Goal: Transaction & Acquisition: Purchase product/service

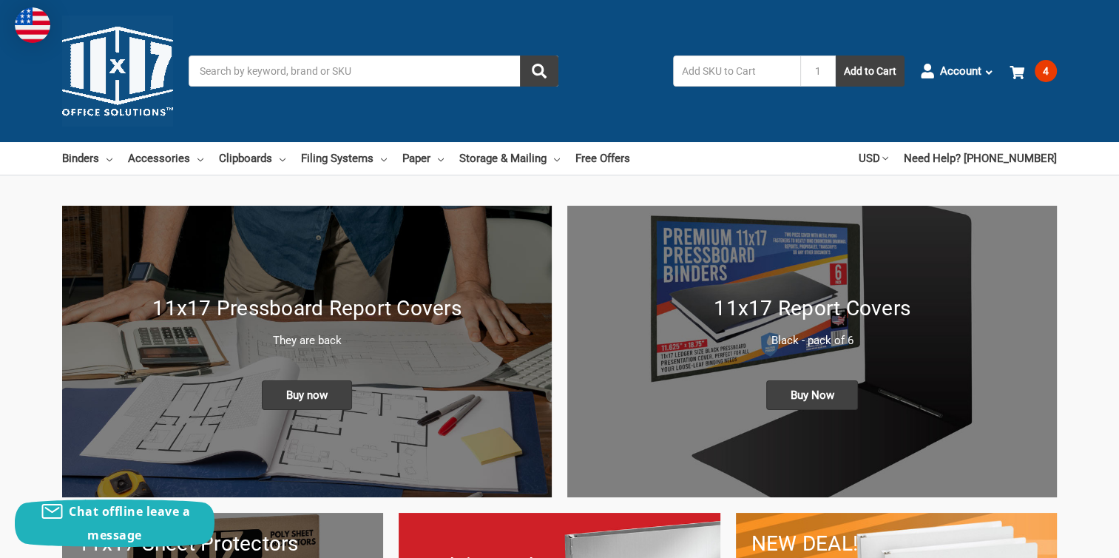
click at [249, 69] on input "Search" at bounding box center [374, 70] width 370 height 31
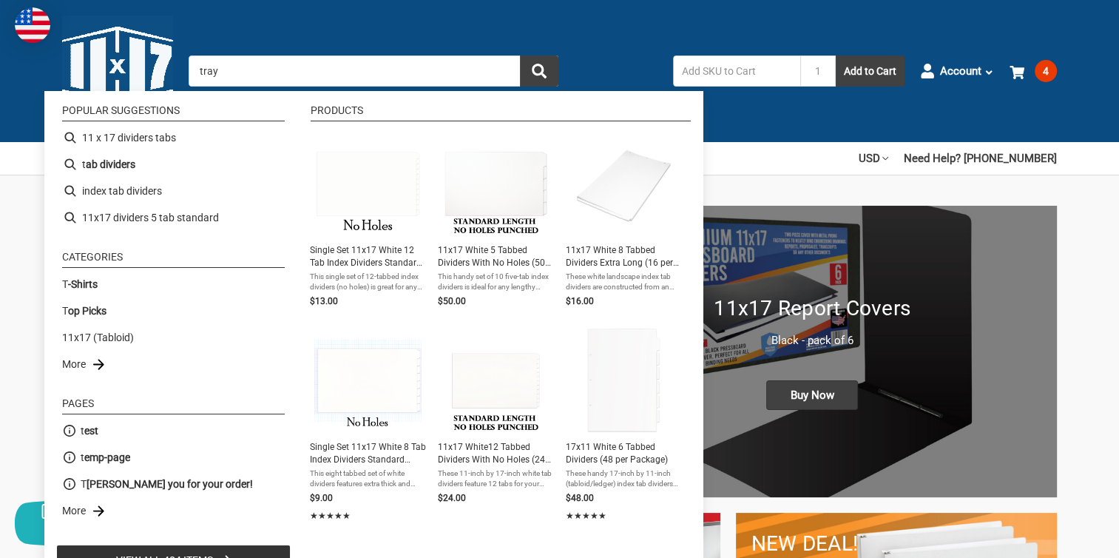
type input "trays"
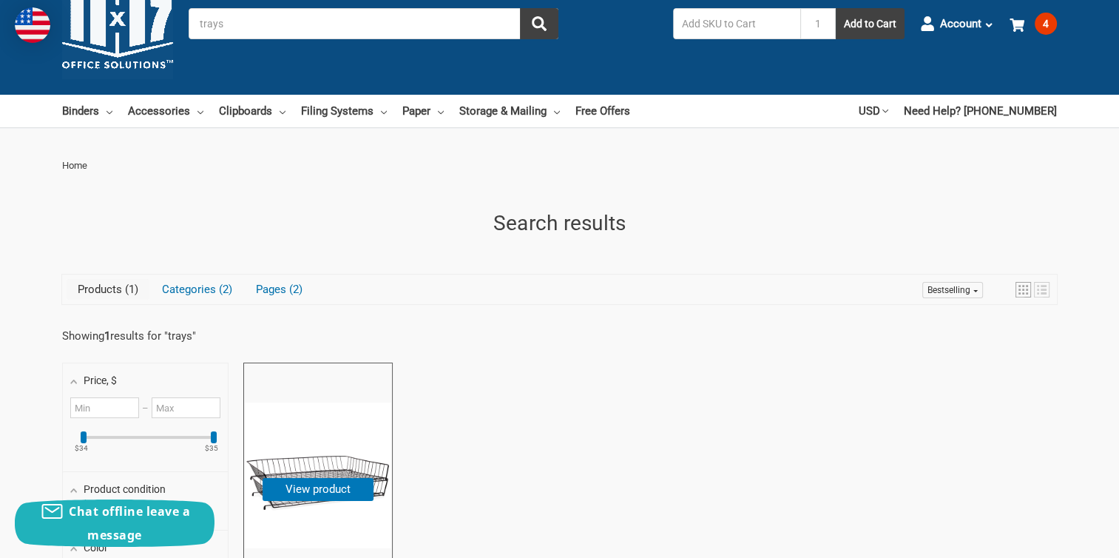
scroll to position [74, 0]
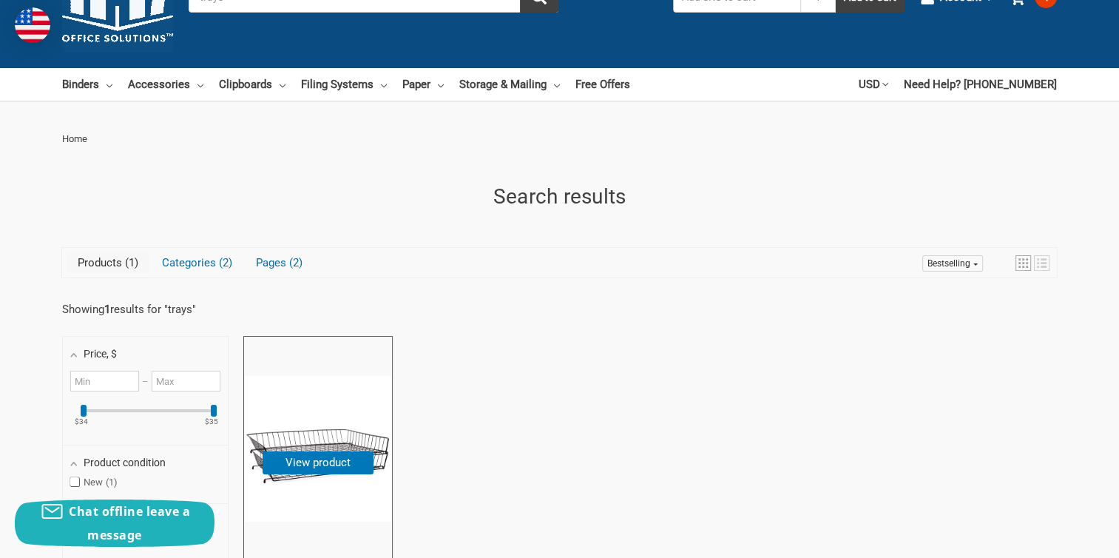
click at [317, 439] on img "11x17 Wire Basket Desk Tray Black" at bounding box center [318, 449] width 146 height 146
